Goal: Task Accomplishment & Management: Manage account settings

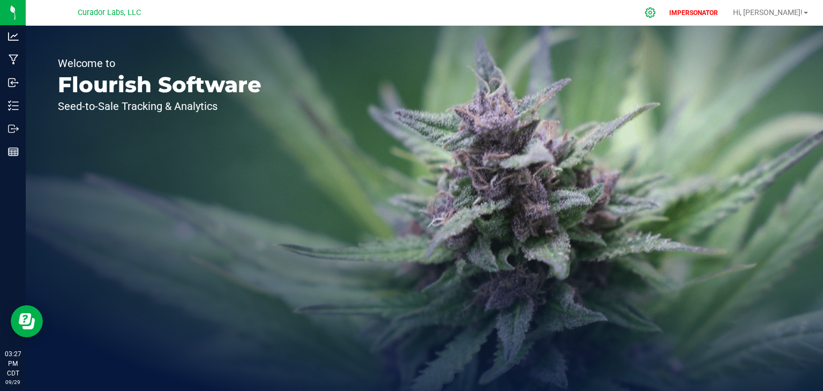
click at [655, 16] on icon at bounding box center [650, 13] width 10 height 10
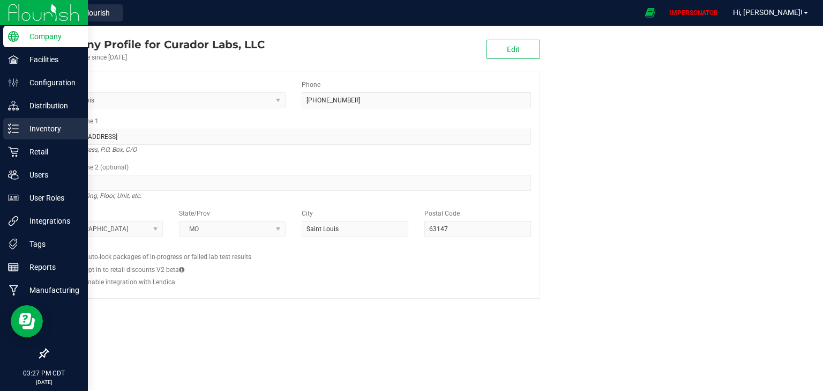
click at [39, 126] on p "Inventory" at bounding box center [51, 128] width 64 height 13
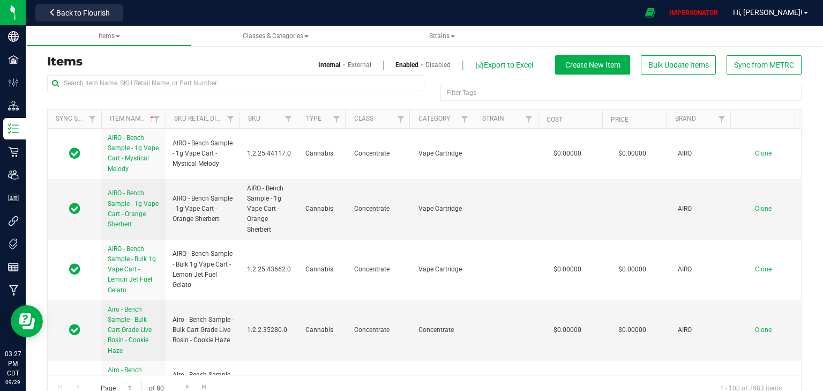
click at [352, 66] on link "External" at bounding box center [360, 65] width 24 height 10
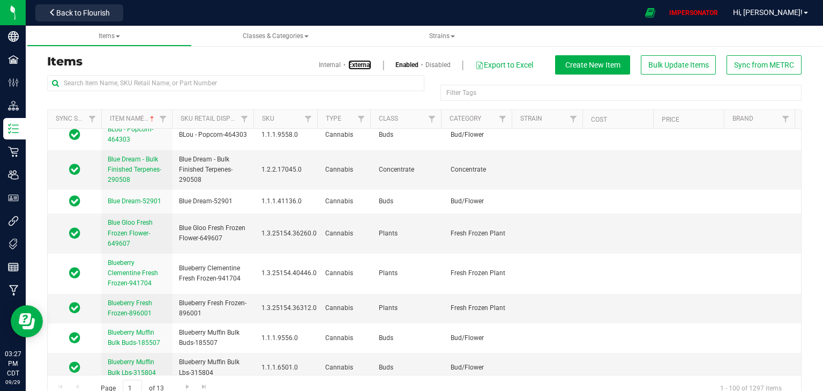
scroll to position [3018, 0]
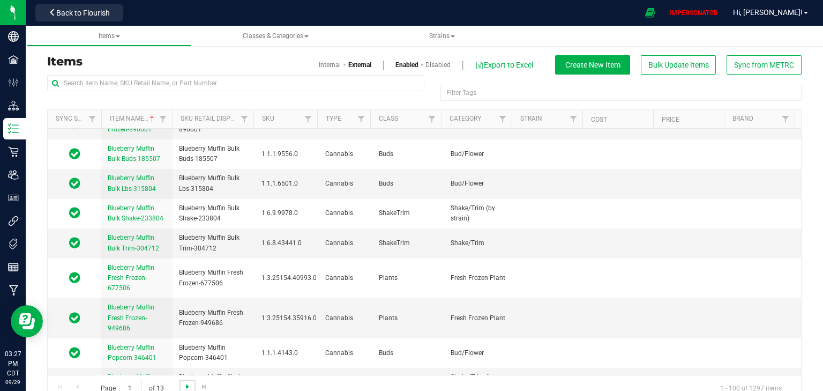
click at [185, 385] on span "Go to the next page" at bounding box center [187, 386] width 9 height 9
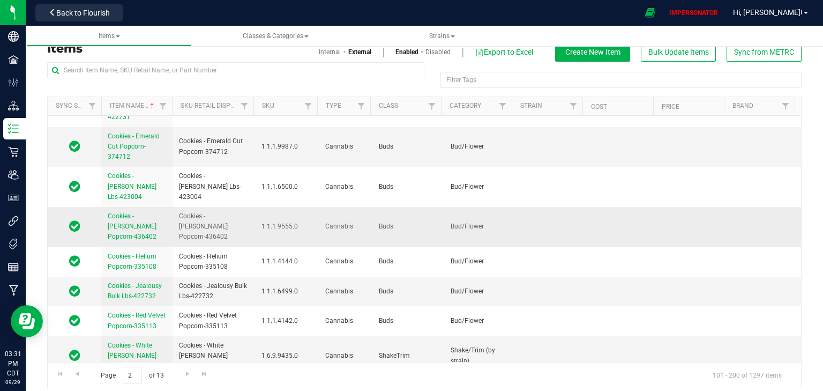
scroll to position [20, 0]
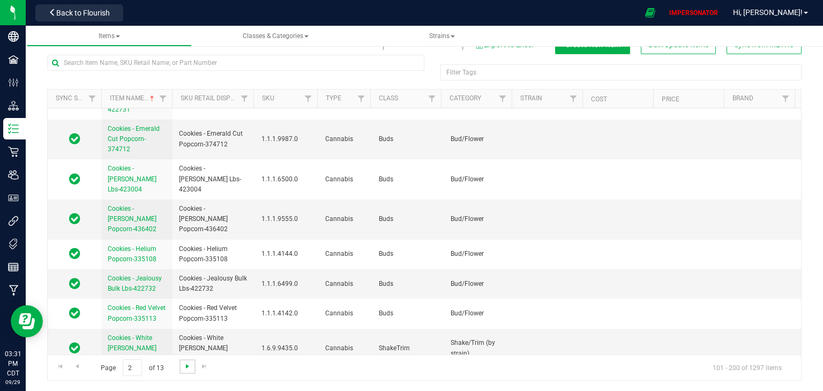
click at [184, 366] on span "Go to the next page" at bounding box center [187, 366] width 9 height 9
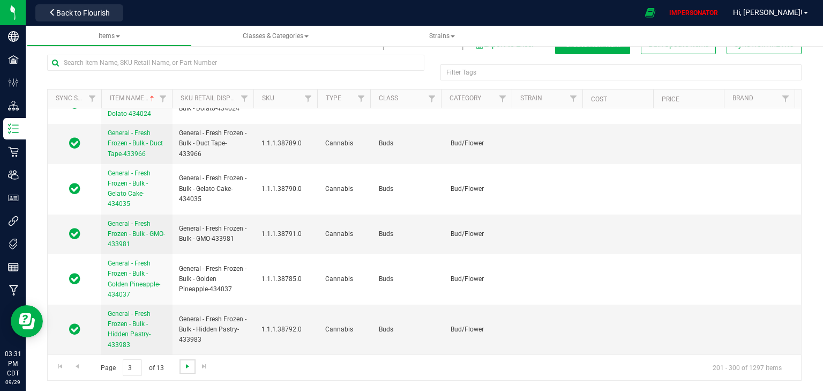
scroll to position [0, 0]
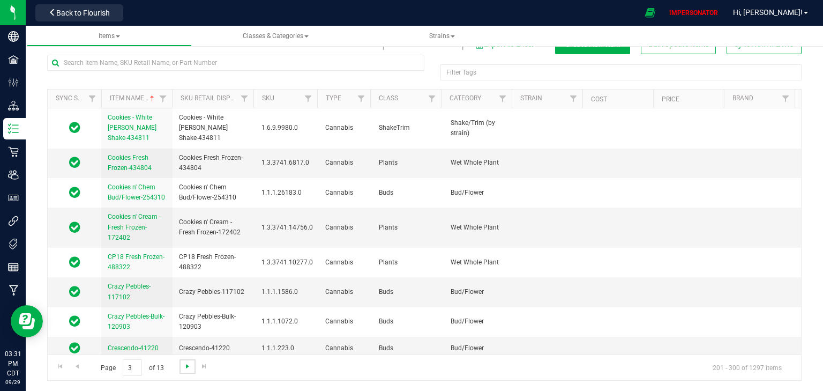
click at [187, 368] on span "Go to the next page" at bounding box center [187, 366] width 9 height 9
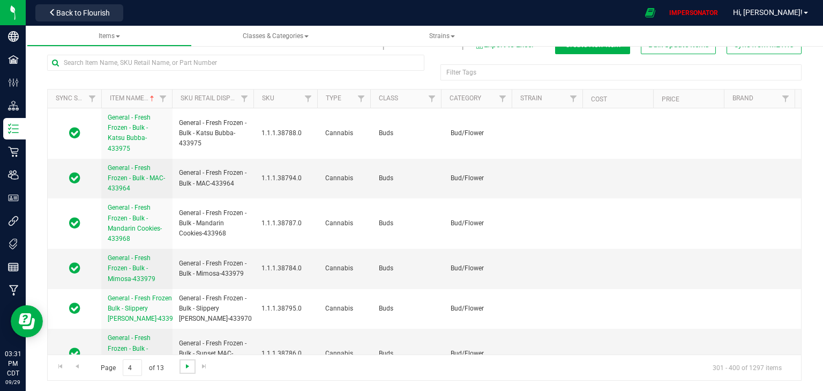
click at [187, 368] on span "Go to the next page" at bounding box center [187, 366] width 9 height 9
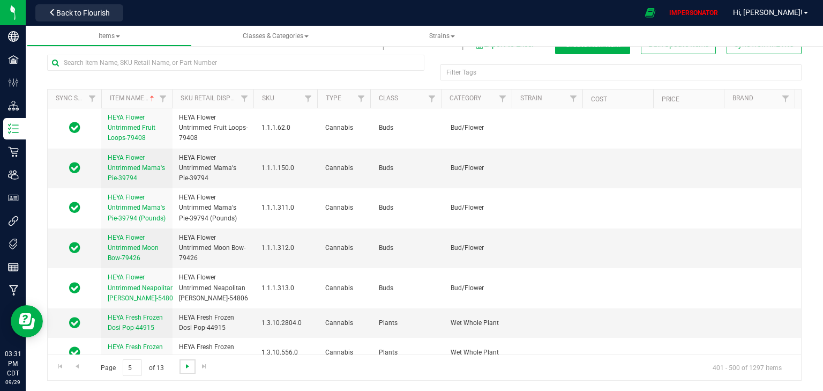
click at [187, 368] on span "Go to the next page" at bounding box center [187, 366] width 9 height 9
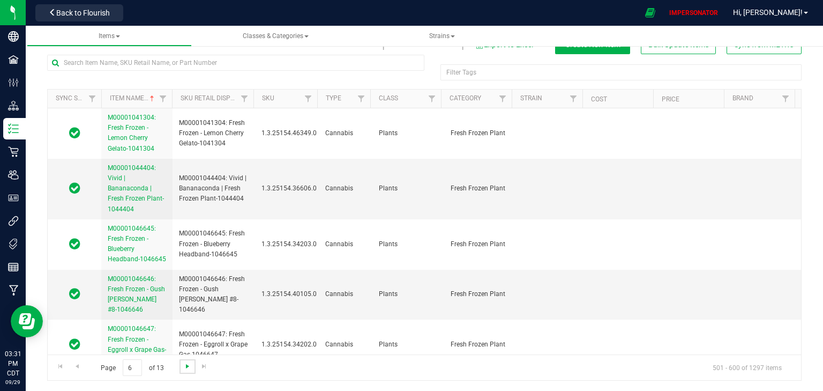
click at [187, 368] on span "Go to the next page" at bounding box center [187, 366] width 9 height 9
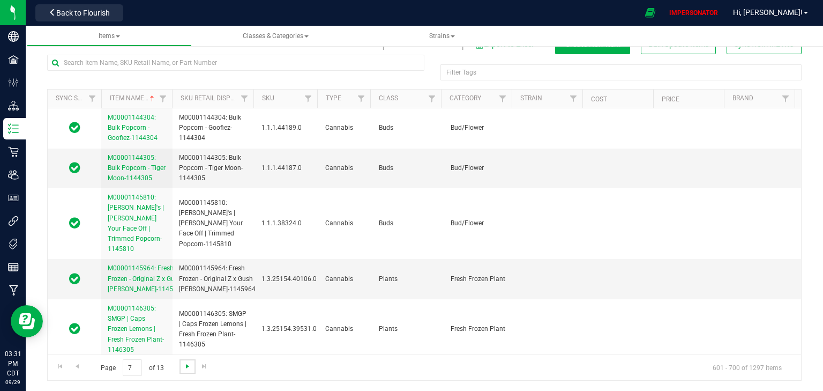
click at [187, 368] on span "Go to the next page" at bounding box center [187, 366] width 9 height 9
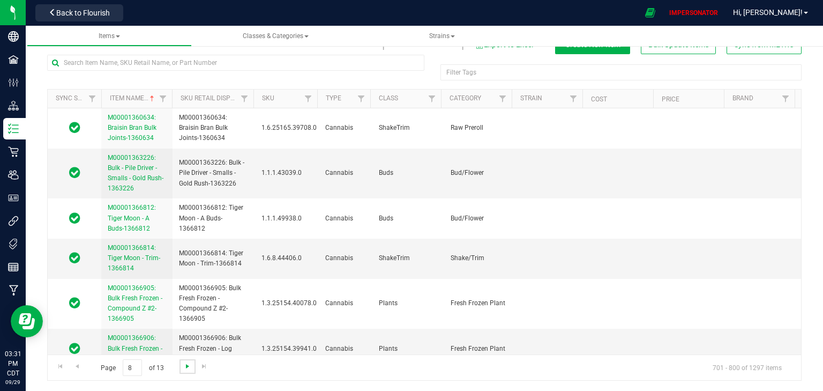
click at [187, 368] on span "Go to the next page" at bounding box center [187, 366] width 9 height 9
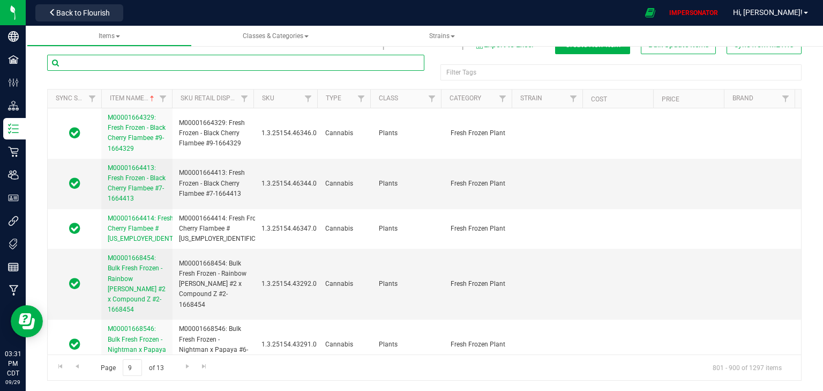
click at [109, 62] on input "text" at bounding box center [235, 63] width 377 height 16
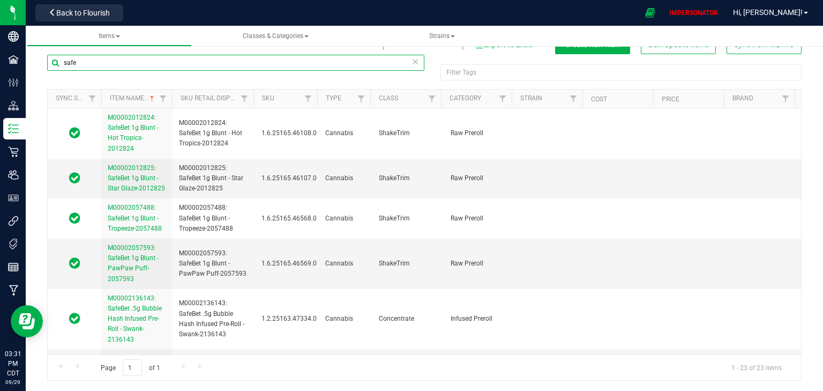
type input "safe"
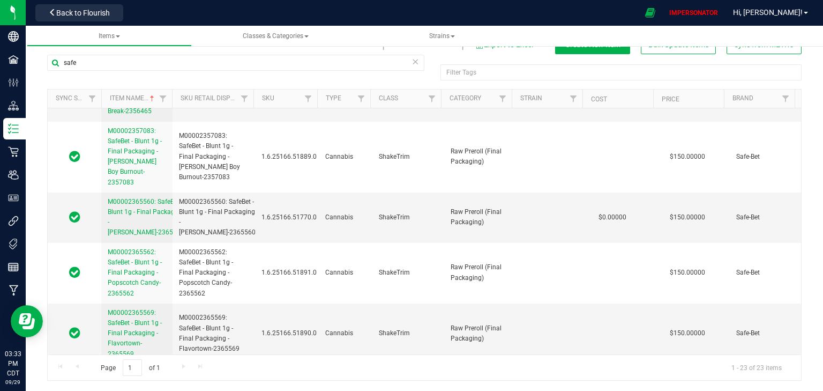
scroll to position [979, 0]
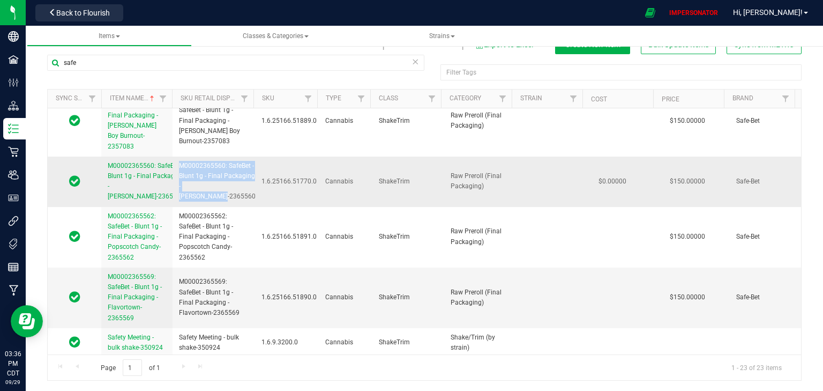
drag, startPoint x: 206, startPoint y: 193, endPoint x: 177, endPoint y: 160, distance: 43.3
click at [179, 161] on span "M00002365560: SafeBet - Blunt 1g - Final Packaging - [PERSON_NAME]-2365560" at bounding box center [217, 181] width 77 height 41
click at [234, 190] on span "M00002365560: SafeBet - Blunt 1g - Final Packaging - [PERSON_NAME]-2365560" at bounding box center [217, 181] width 77 height 41
drag, startPoint x: 210, startPoint y: 192, endPoint x: 178, endPoint y: 194, distance: 31.2
click at [179, 194] on span "M00002365560: SafeBet - Blunt 1g - Final Packaging - [PERSON_NAME]-2365560" at bounding box center [217, 181] width 77 height 41
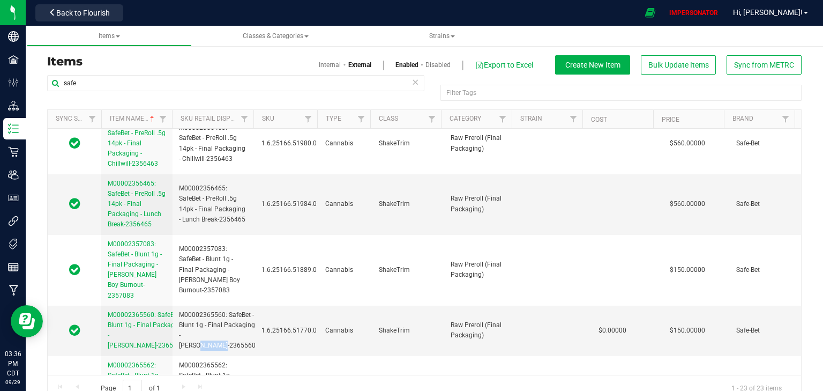
scroll to position [0, 0]
drag, startPoint x: 368, startPoint y: 63, endPoint x: 334, endPoint y: 66, distance: 33.9
click at [625, 66] on div "Internal External Enabled Disabled Export to Excel Create New Item Bulk Update …" at bounding box center [713, 64] width 177 height 19
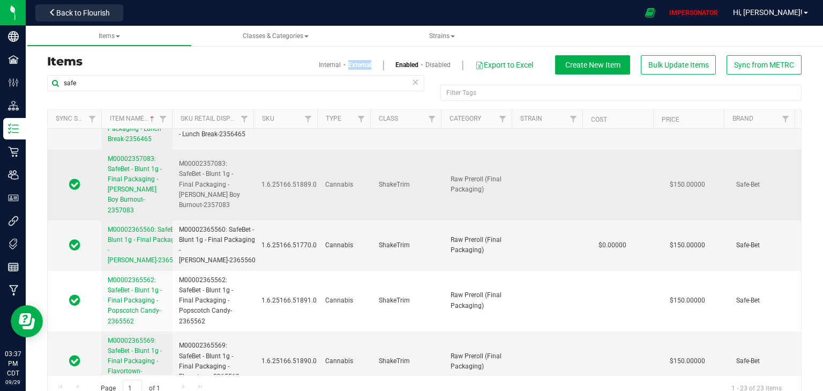
scroll to position [936, 0]
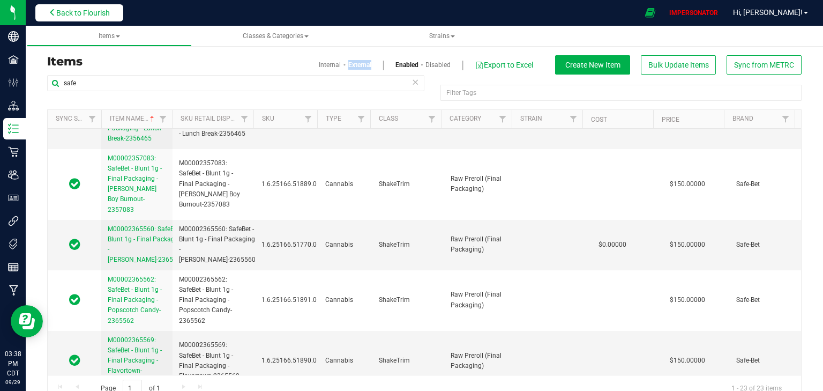
click at [110, 17] on button "Back to Flourish" at bounding box center [79, 12] width 88 height 17
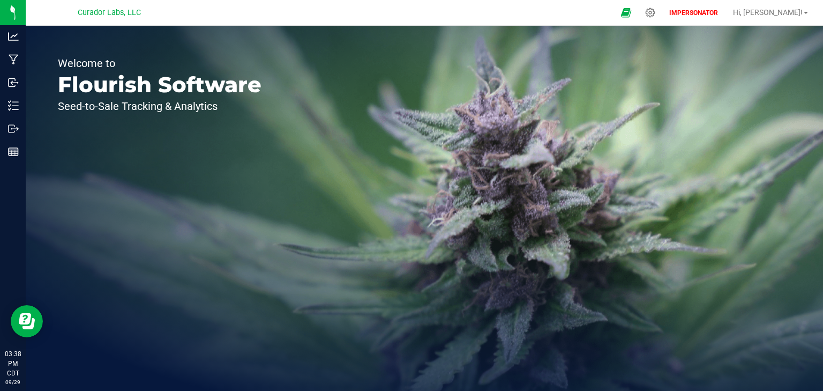
drag, startPoint x: 80, startPoint y: 14, endPoint x: 154, endPoint y: 15, distance: 74.0
click at [154, 15] on div "Curador Labs, LLC" at bounding box center [109, 12] width 156 height 17
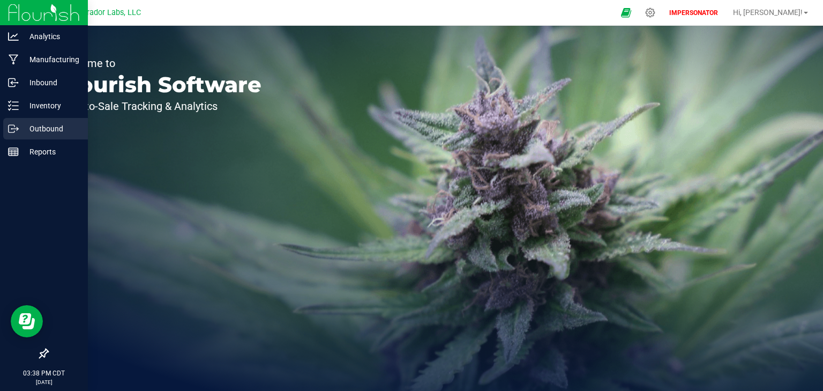
click at [34, 132] on p "Outbound" at bounding box center [51, 128] width 64 height 13
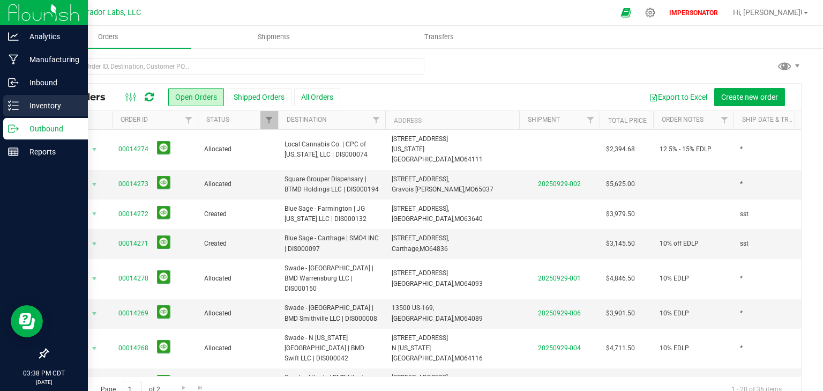
click at [28, 111] on p "Inventory" at bounding box center [51, 105] width 64 height 13
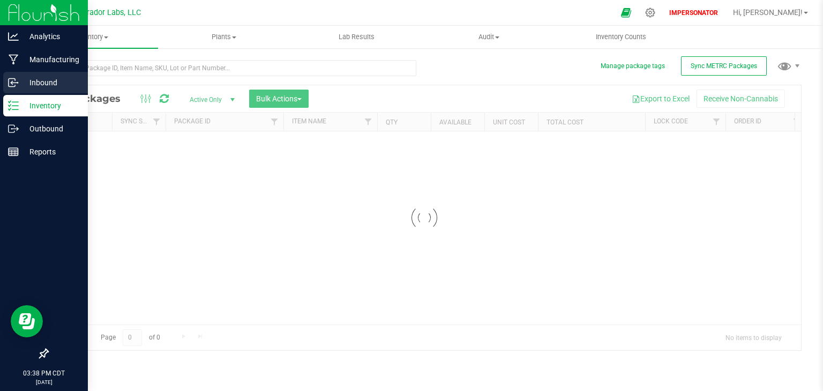
click at [33, 81] on p "Inbound" at bounding box center [51, 82] width 64 height 13
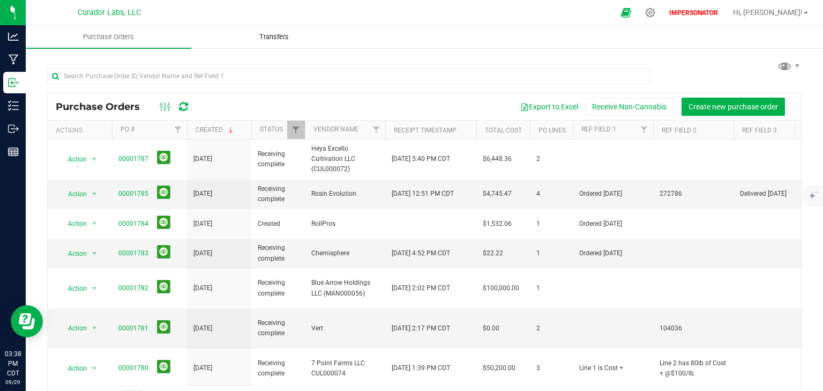
click at [274, 35] on span "Transfers" at bounding box center [274, 37] width 58 height 10
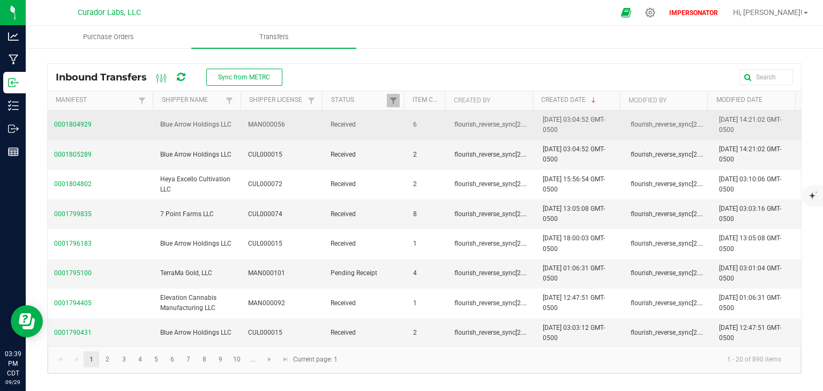
click at [78, 124] on span "0001804929" at bounding box center [100, 125] width 93 height 10
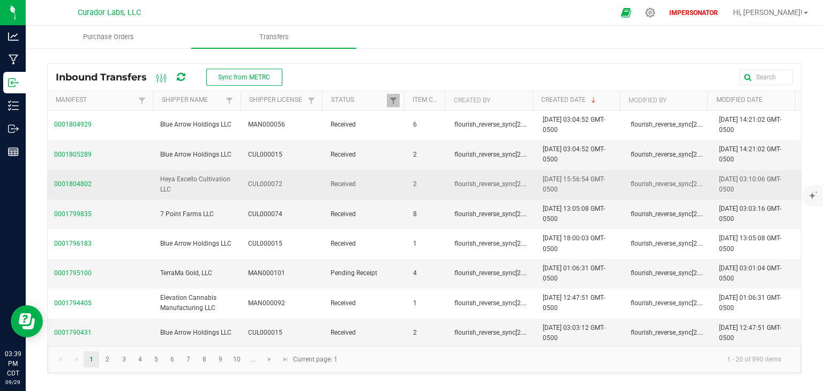
click at [66, 184] on span "0001804802" at bounding box center [100, 184] width 93 height 10
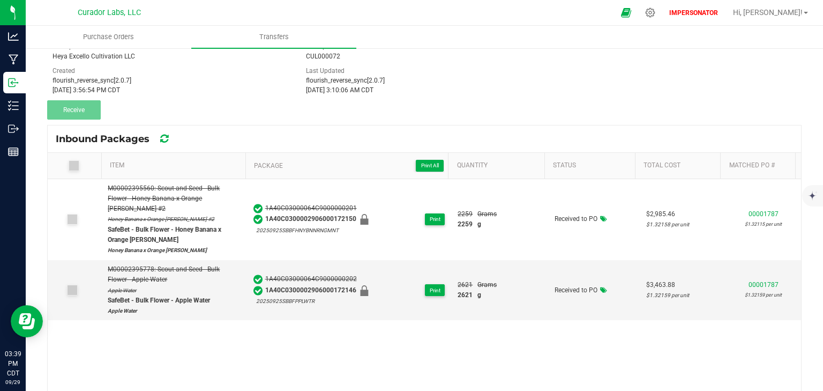
scroll to position [86, 0]
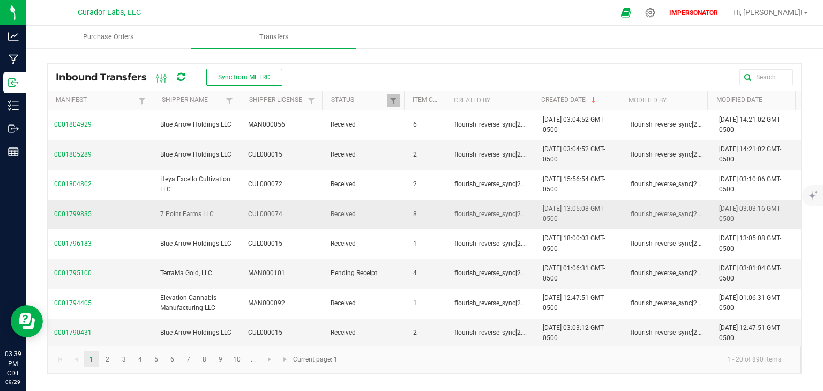
click at [64, 214] on span "0001799835" at bounding box center [100, 214] width 93 height 10
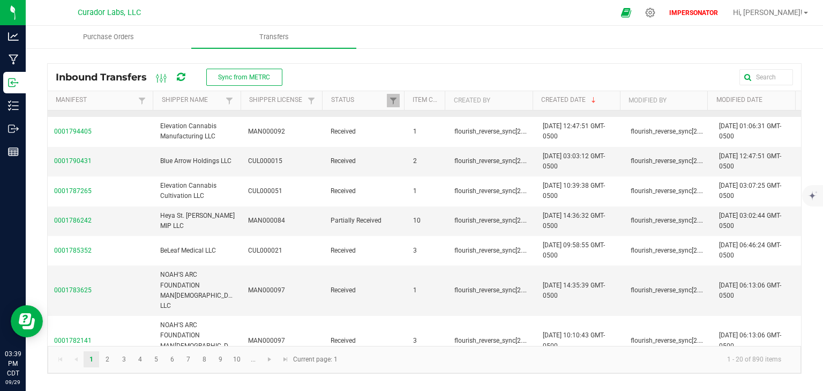
scroll to position [214, 0]
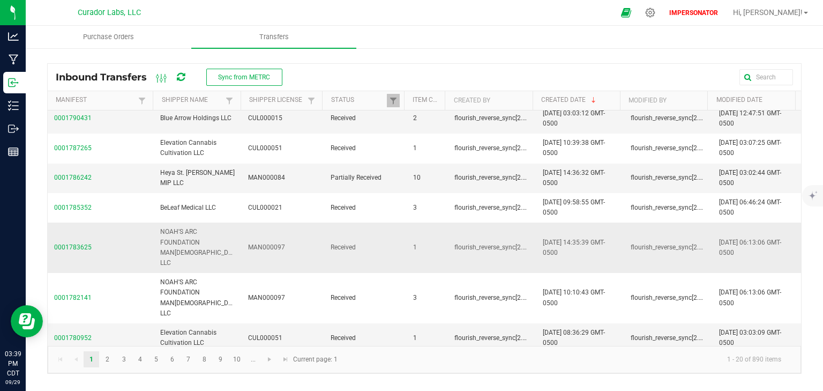
click at [66, 242] on span "0001783625" at bounding box center [100, 247] width 93 height 10
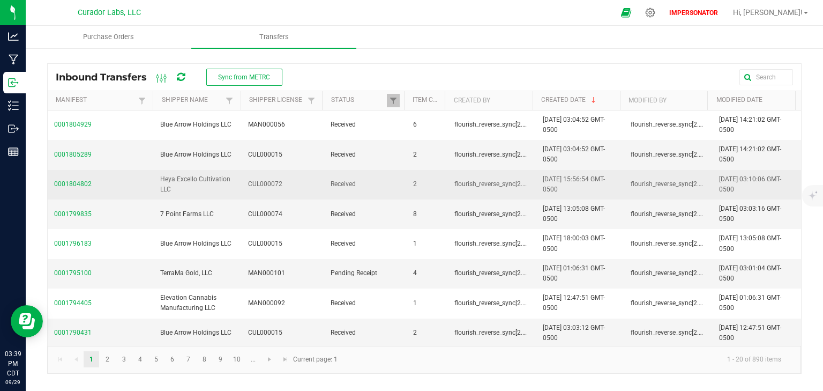
click at [73, 183] on span "0001804802" at bounding box center [100, 184] width 93 height 10
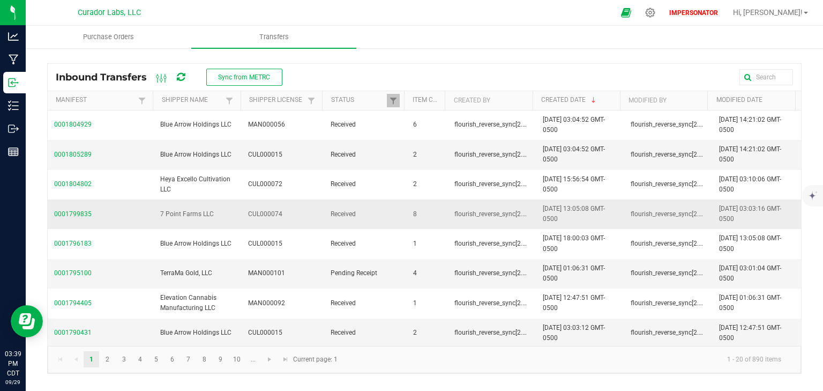
click at [74, 214] on span "0001799835" at bounding box center [100, 214] width 93 height 10
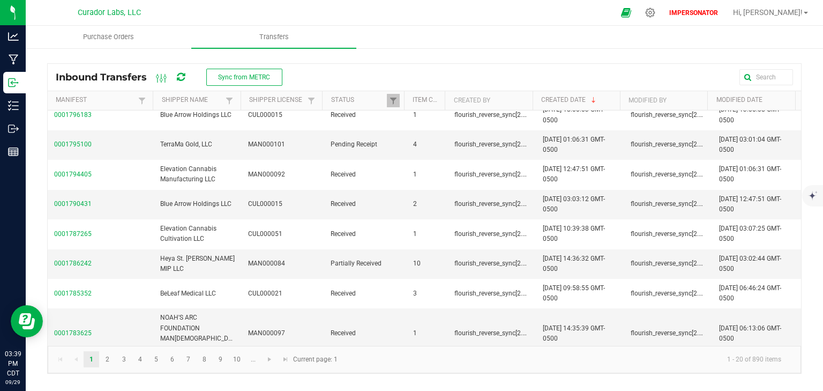
scroll to position [171, 0]
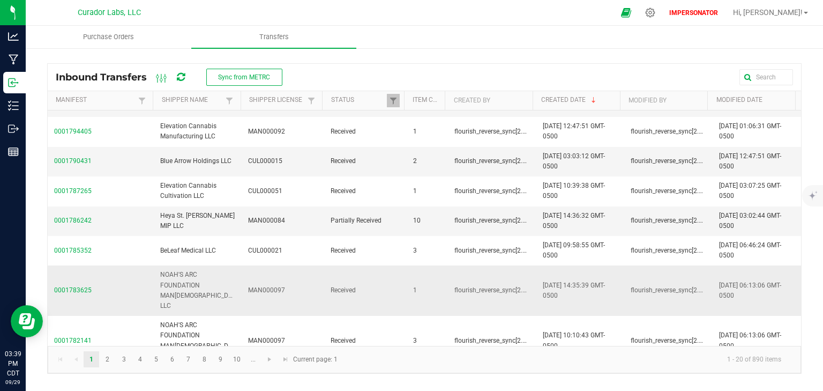
click at [67, 286] on span "0001783625" at bounding box center [100, 290] width 93 height 10
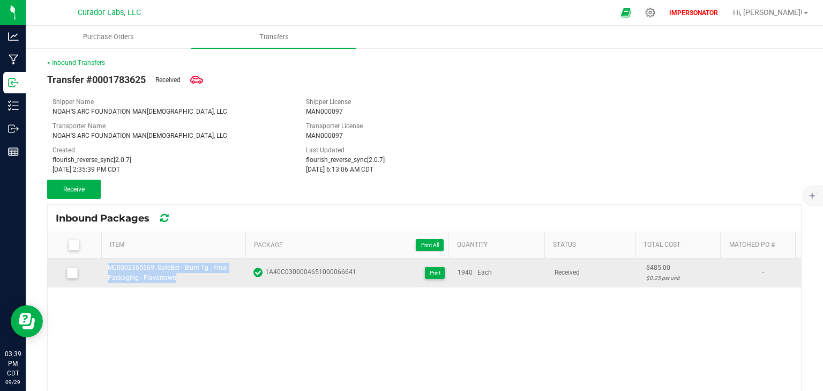
drag, startPoint x: 178, startPoint y: 278, endPoint x: 102, endPoint y: 272, distance: 75.8
click at [102, 272] on td "M00002365569: SafeBet - Blunt 1g - Final Packaging - Flavortown" at bounding box center [173, 272] width 145 height 29
click at [208, 279] on div "M00002365569: SafeBet - Blunt 1g - Final Packaging - Flavortown" at bounding box center [174, 273] width 132 height 20
drag, startPoint x: 191, startPoint y: 280, endPoint x: 107, endPoint y: 263, distance: 85.3
click at [108, 263] on div "M00002365569: SafeBet - Blunt 1g - Final Packaging - Flavortown" at bounding box center [174, 273] width 132 height 20
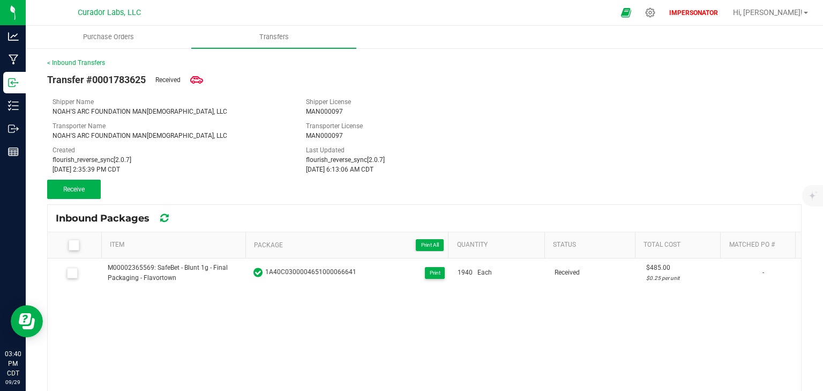
click at [337, 337] on div "M00002365569: SafeBet - Blunt 1g - Final Packaging - Flavortown 1A40C0300004651…" at bounding box center [424, 391] width 753 height 266
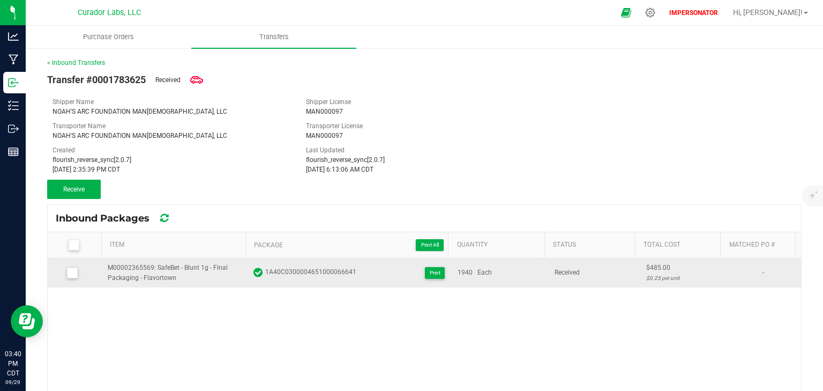
drag, startPoint x: 354, startPoint y: 271, endPoint x: 256, endPoint y: 274, distance: 98.1
click at [256, 274] on div "1A40C0300004651000066641 Print" at bounding box center [349, 273] width 192 height 12
copy div "1A40C0300004651000066641"
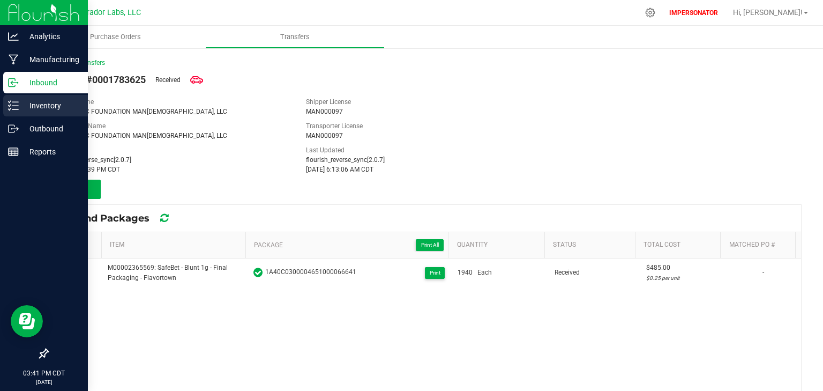
click at [10, 114] on div "Inventory" at bounding box center [45, 105] width 85 height 21
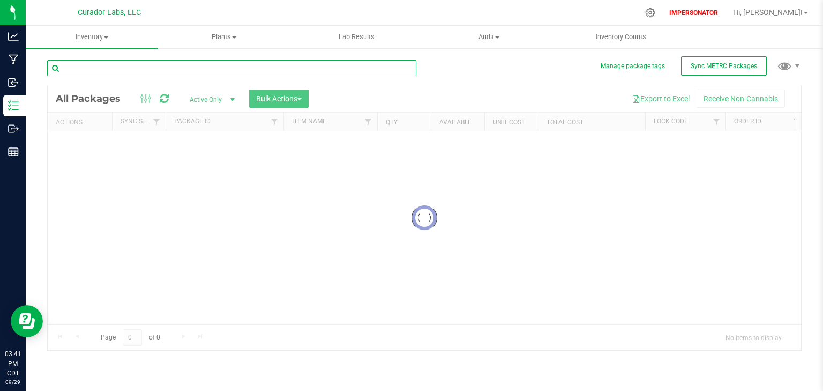
click at [90, 64] on input "text" at bounding box center [231, 68] width 369 height 16
paste input "1A40C0300004651000066641"
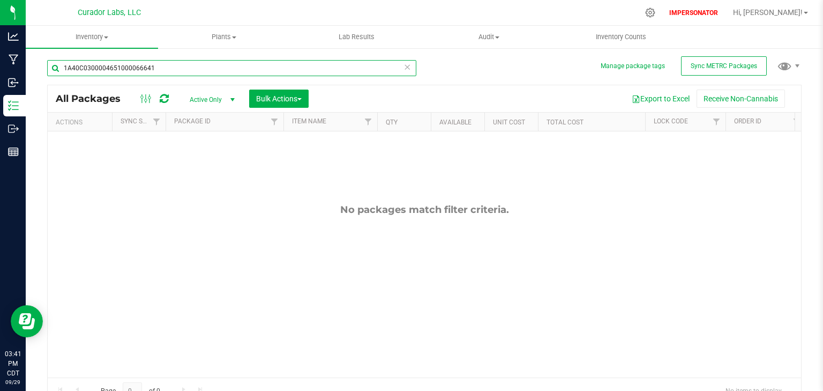
type input "1A40C0300004651000066641"
click at [214, 100] on span "Active Only" at bounding box center [210, 99] width 59 height 15
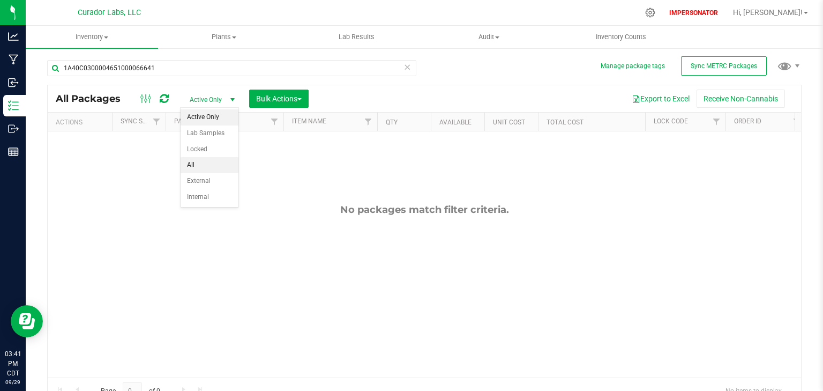
click at [204, 162] on li "All" at bounding box center [210, 165] width 58 height 16
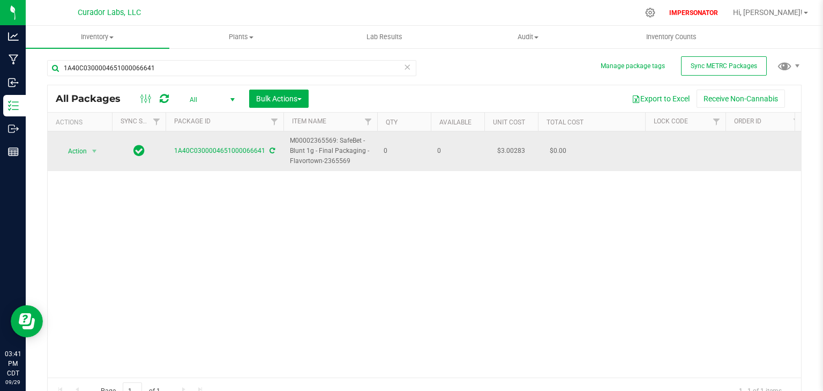
drag, startPoint x: 349, startPoint y: 159, endPoint x: 325, endPoint y: 161, distance: 24.8
click at [325, 161] on span "M00002365569: SafeBet - Blunt 1g - Final Packaging - Flavortown-2365569" at bounding box center [330, 151] width 81 height 31
click at [358, 163] on span "M00002365569: SafeBet - Blunt 1g - Final Packaging - Flavortown-2365569" at bounding box center [330, 151] width 81 height 31
drag, startPoint x: 358, startPoint y: 163, endPoint x: 286, endPoint y: 144, distance: 74.7
click at [286, 144] on td "M00002365569: SafeBet - Blunt 1g - Final Packaging - Flavortown-2365569" at bounding box center [330, 151] width 94 height 40
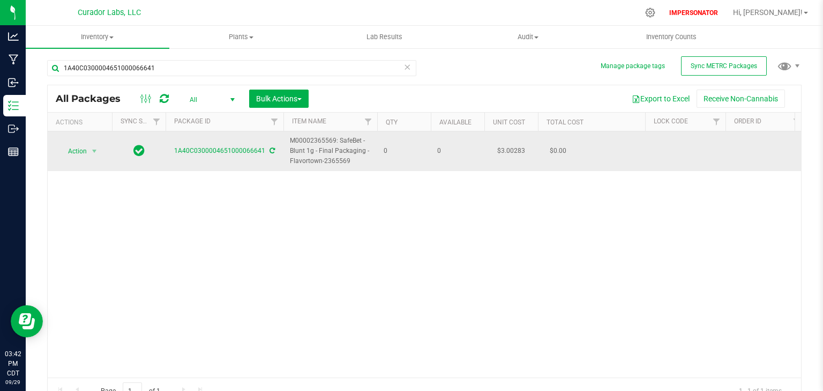
copy span "M00002365569: SafeBet - Blunt 1g - Final Packaging - Flavortown-2365569"
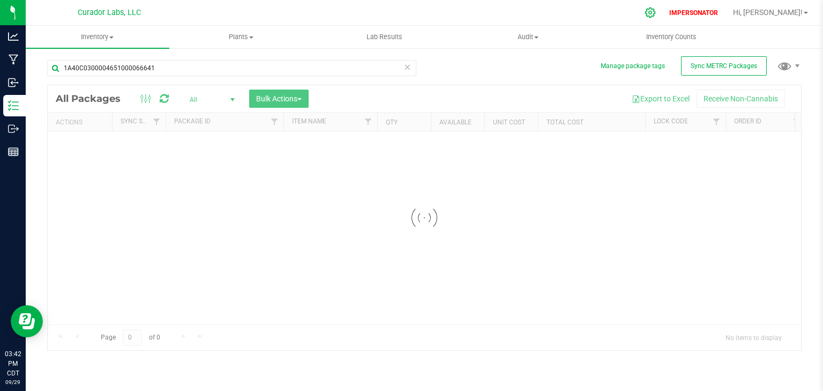
click at [655, 17] on icon at bounding box center [650, 13] width 10 height 10
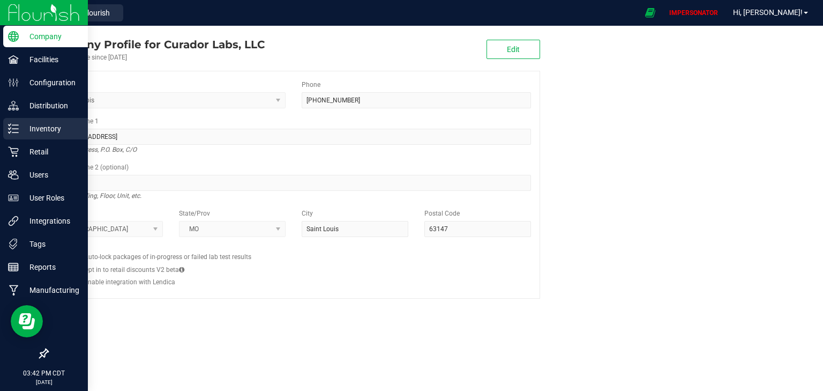
click at [43, 129] on p "Inventory" at bounding box center [51, 128] width 64 height 13
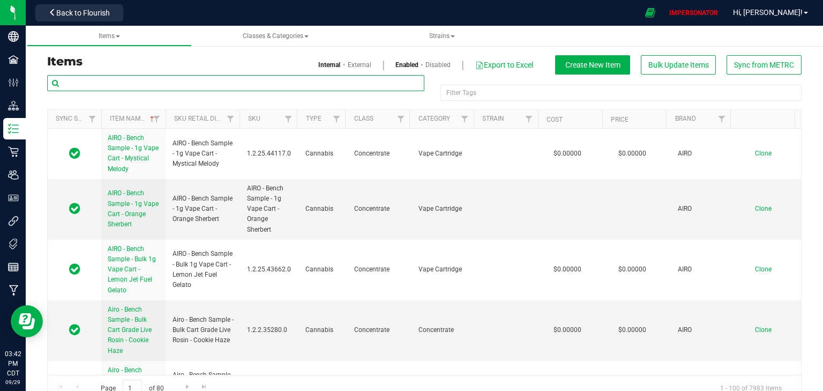
click at [156, 83] on input "text" at bounding box center [235, 83] width 377 height 16
paste input "M00002365569: SafeBet - Blunt 1g - Final Packaging - Flavortown-2365569"
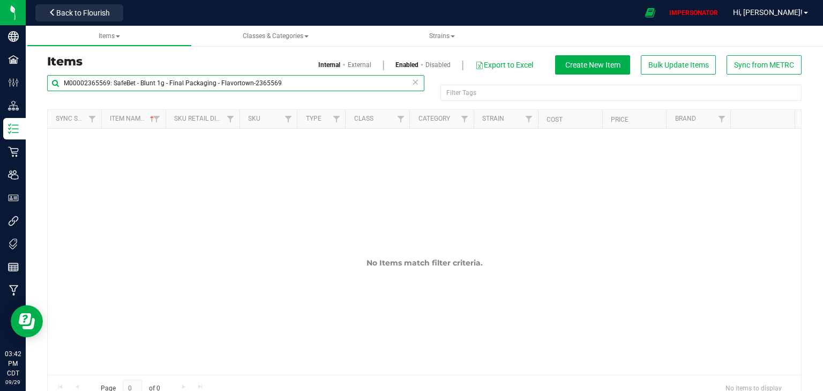
type input "M00002365569: SafeBet - Blunt 1g - Final Packaging - Flavortown-2365569"
click at [358, 66] on link "External" at bounding box center [360, 65] width 24 height 10
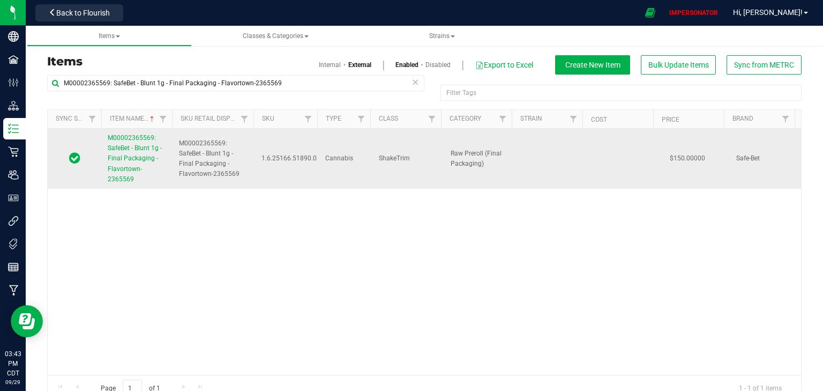
click at [133, 165] on span "M00002365569: SafeBet - Blunt 1g - Final Packaging - Flavortown-2365569" at bounding box center [135, 158] width 54 height 49
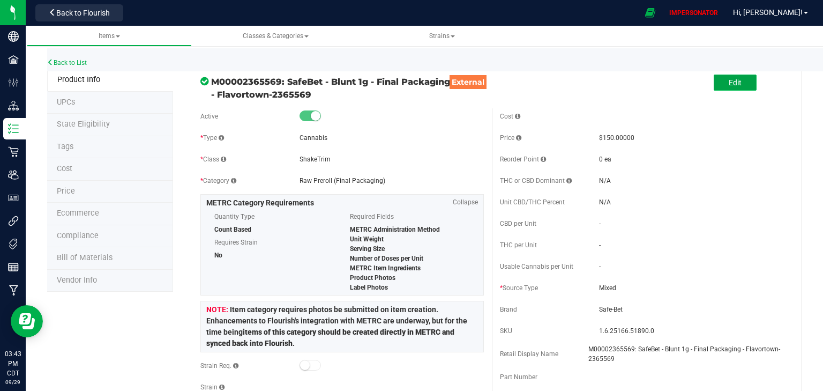
click at [721, 81] on button "Edit" at bounding box center [735, 82] width 43 height 16
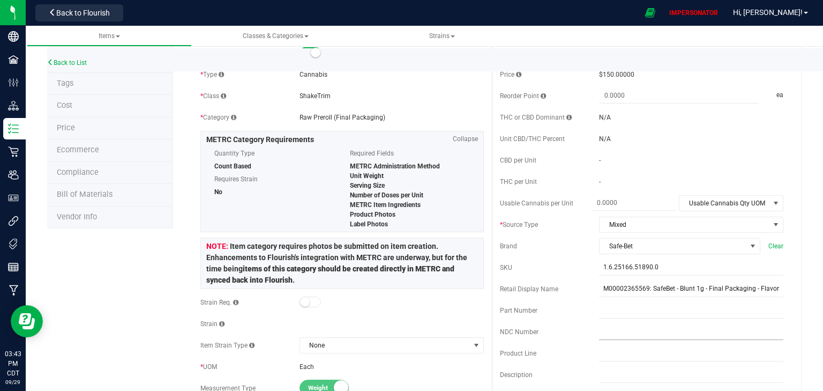
scroll to position [86, 0]
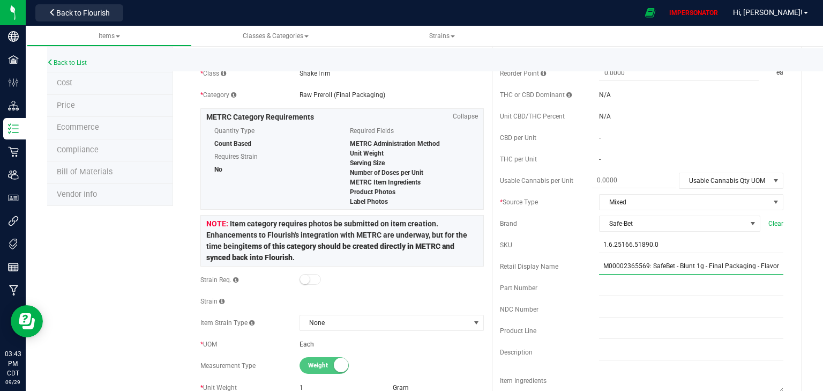
click at [753, 271] on input "M00002365569: SafeBet - Blunt 1g - Final Packaging - Flavortown-2365569" at bounding box center [691, 266] width 184 height 16
type input "M00002365569: SafeBet - Blunt 1g - Final Packaging - Flavortown"
click at [766, 294] on input "text" at bounding box center [691, 288] width 184 height 16
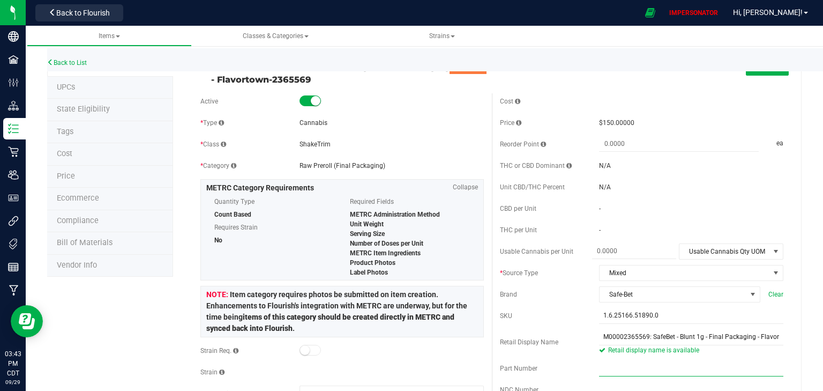
scroll to position [0, 0]
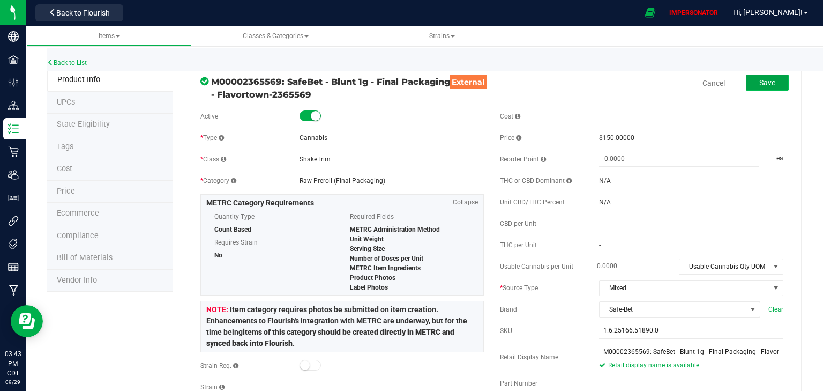
click at [769, 84] on span "Save" at bounding box center [767, 82] width 16 height 9
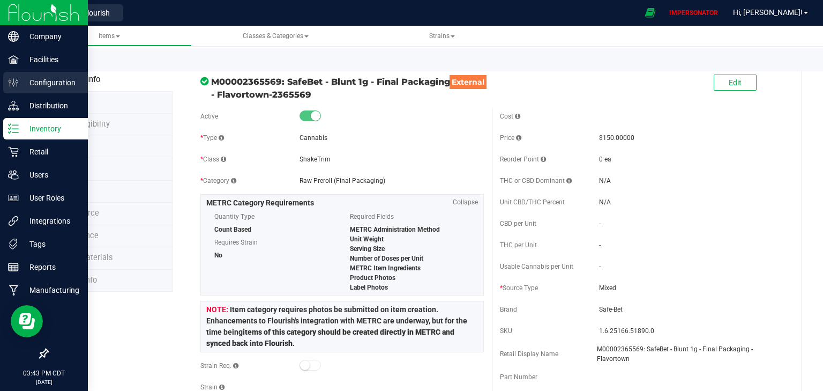
click at [11, 89] on div "Configuration" at bounding box center [45, 82] width 85 height 21
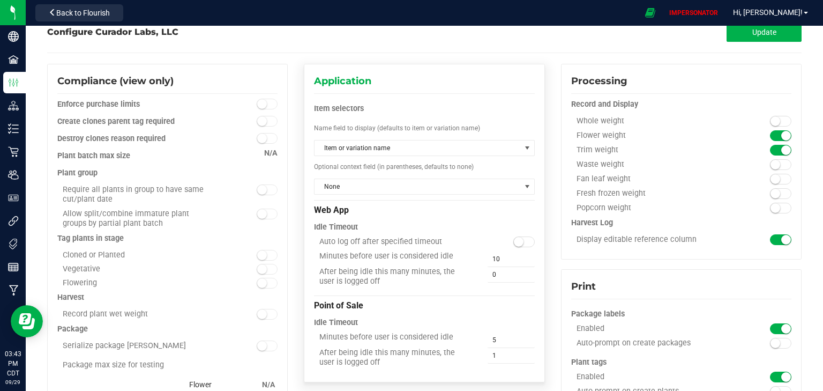
scroll to position [43, 0]
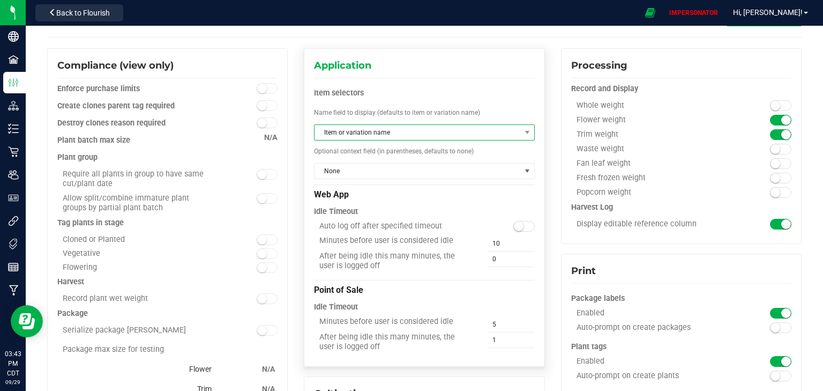
click at [387, 132] on span "Item or variation name" at bounding box center [418, 132] width 206 height 15
click at [454, 80] on div "Application Components Item selectors Name field to display (defaults to item o…" at bounding box center [424, 207] width 241 height 318
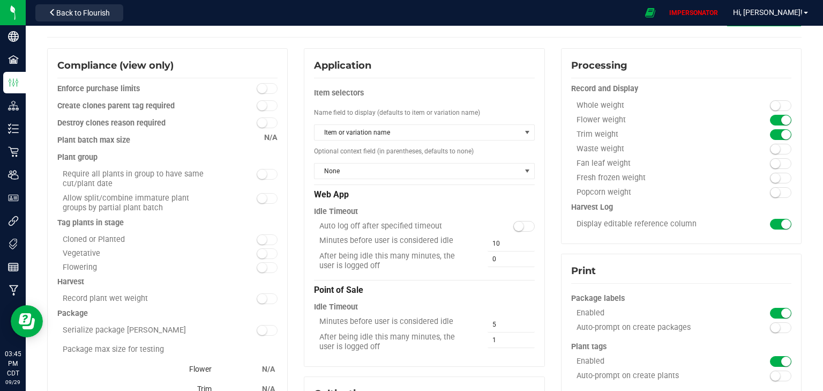
scroll to position [0, 0]
